Goal: Information Seeking & Learning: Learn about a topic

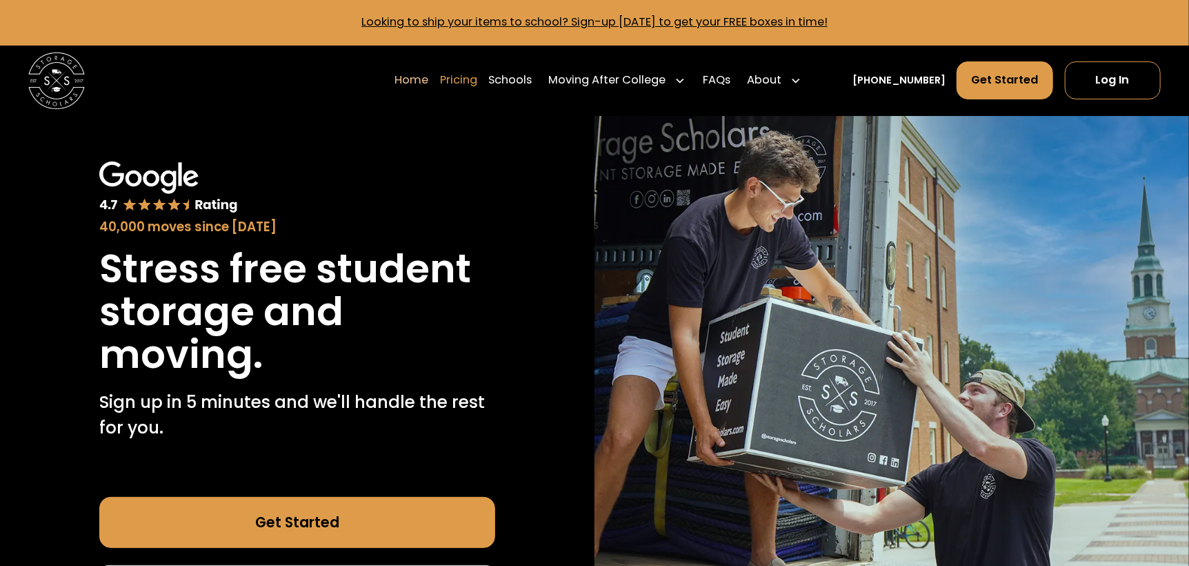
click at [470, 78] on link "Pricing" at bounding box center [458, 80] width 37 height 39
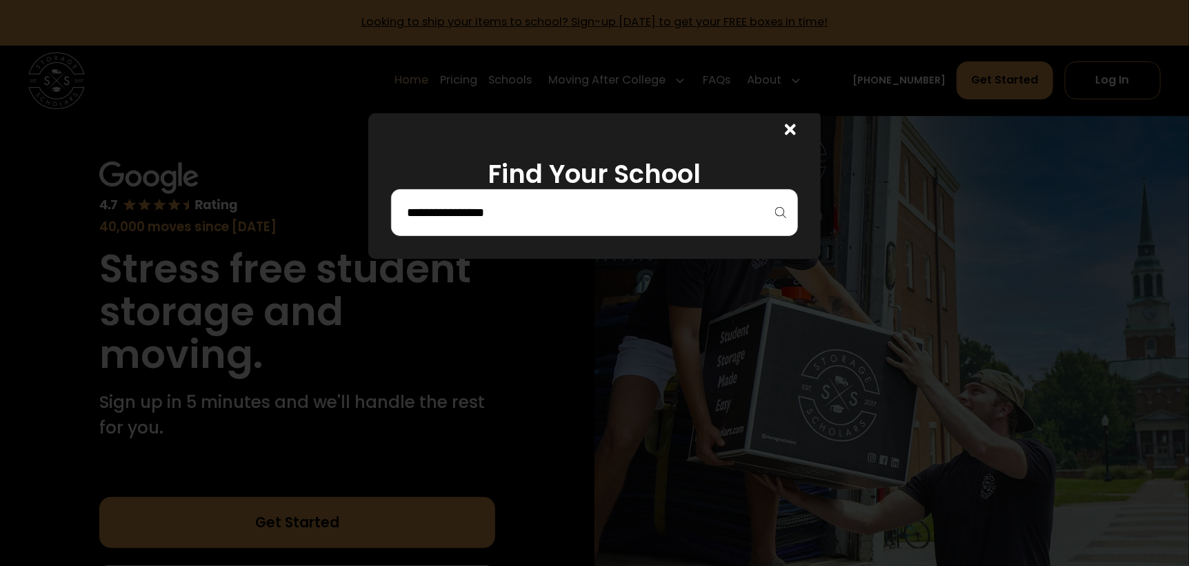
click at [763, 208] on input "search" at bounding box center [595, 212] width 378 height 23
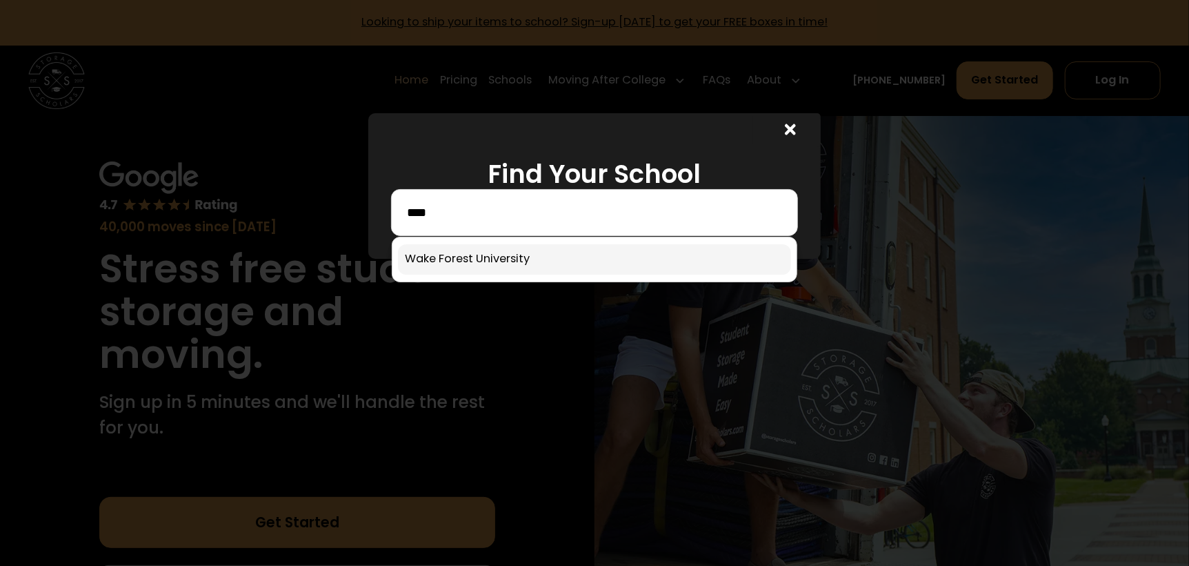
type input "****"
click at [777, 259] on link at bounding box center [594, 259] width 393 height 30
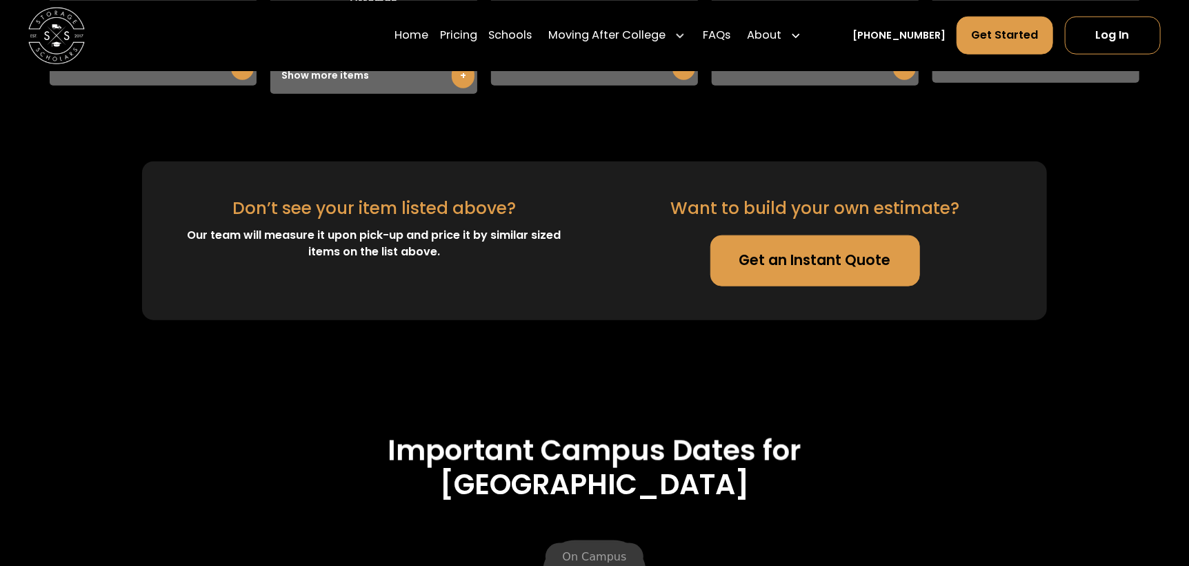
scroll to position [3999, 0]
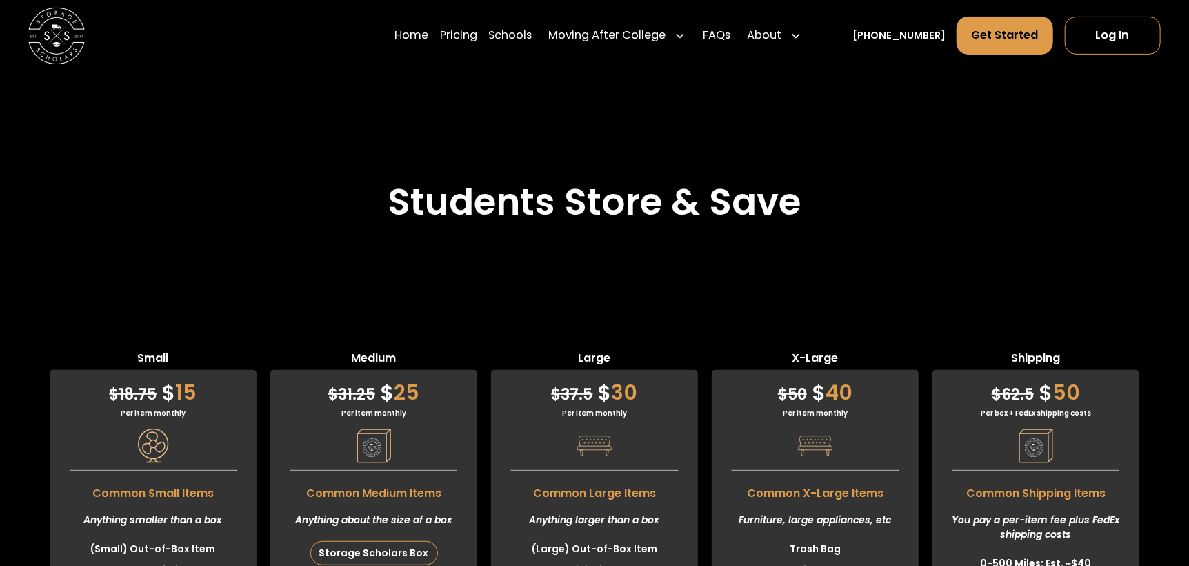
scroll to position [3401, 0]
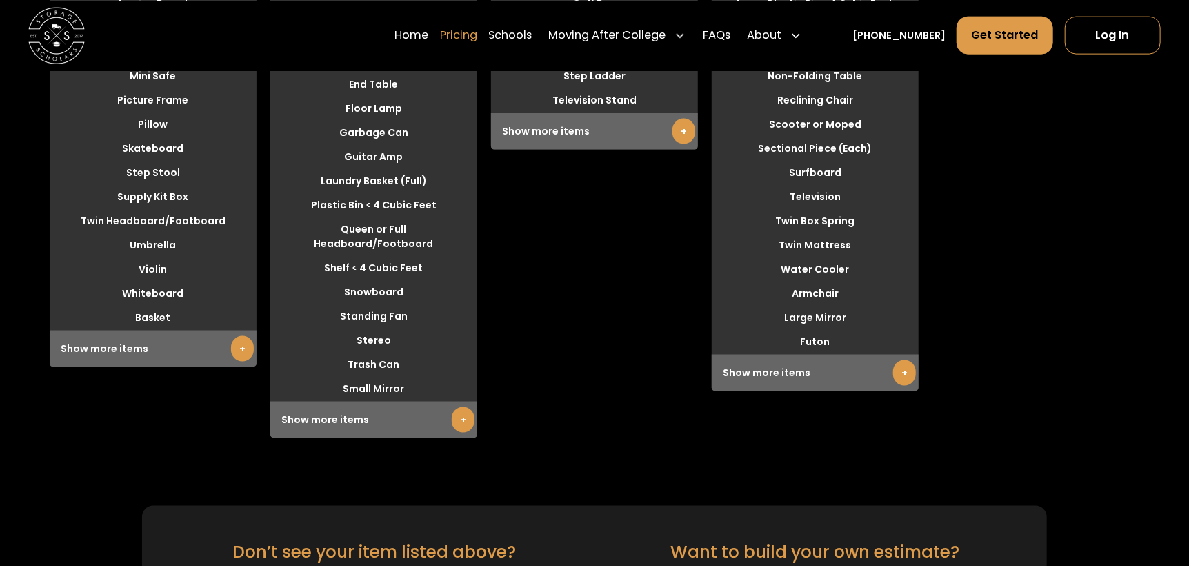
click at [477, 42] on link "Pricing" at bounding box center [458, 35] width 37 height 39
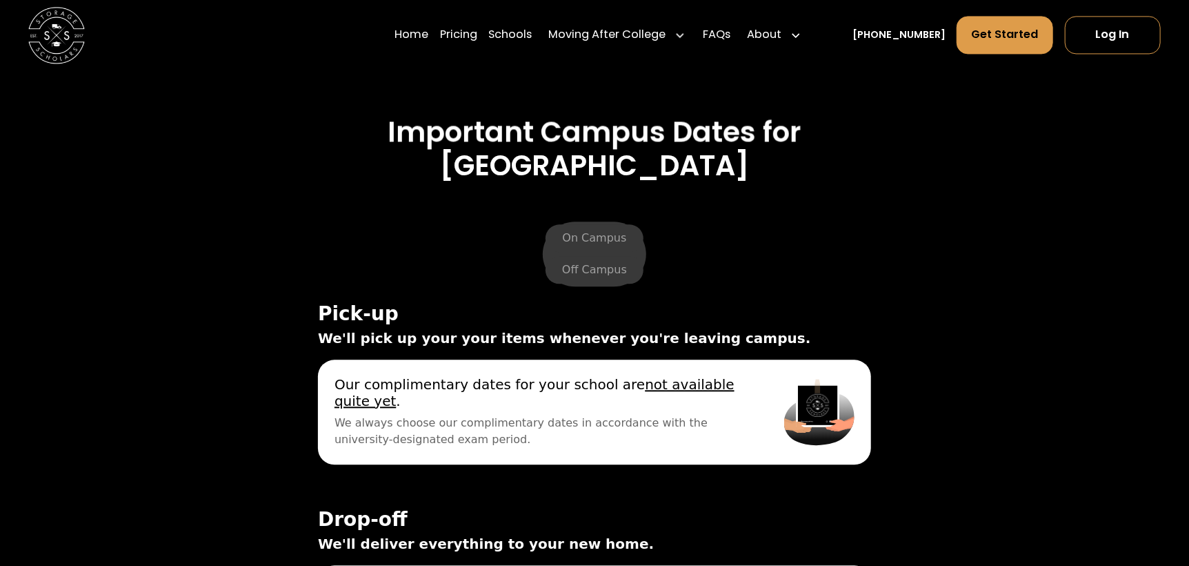
scroll to position [4919, 0]
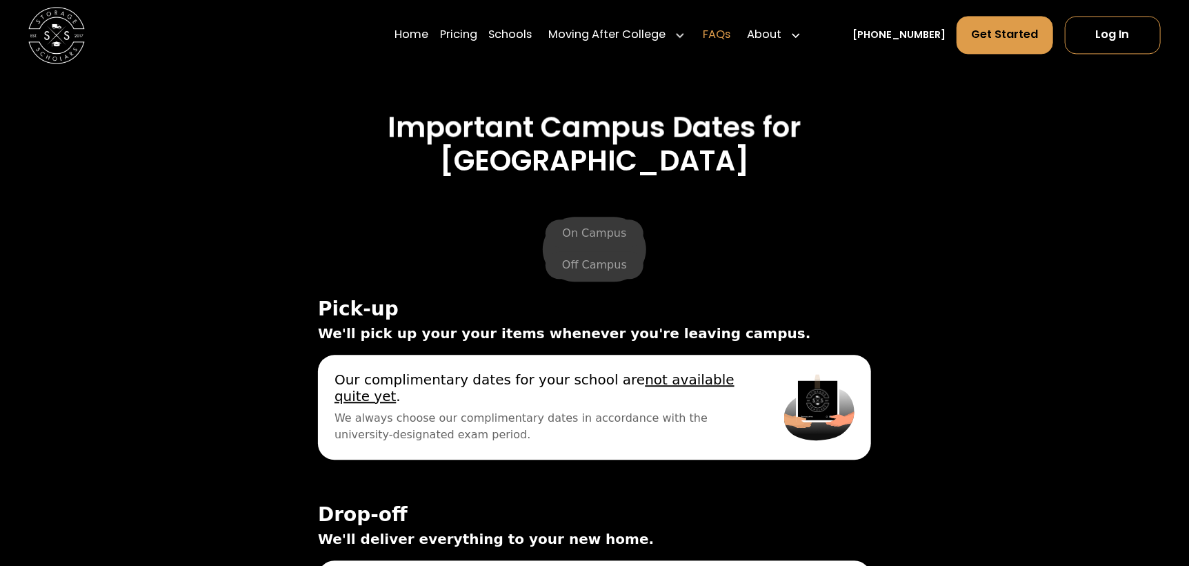
click at [730, 39] on link "FAQs" at bounding box center [717, 35] width 28 height 39
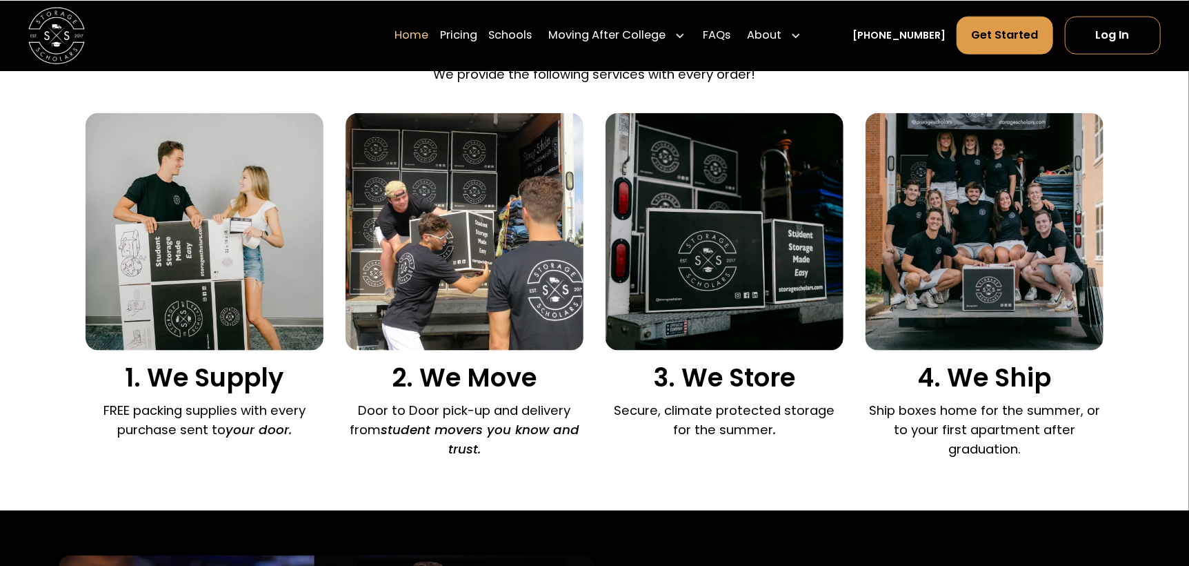
scroll to position [942, 0]
